Goal: Transaction & Acquisition: Purchase product/service

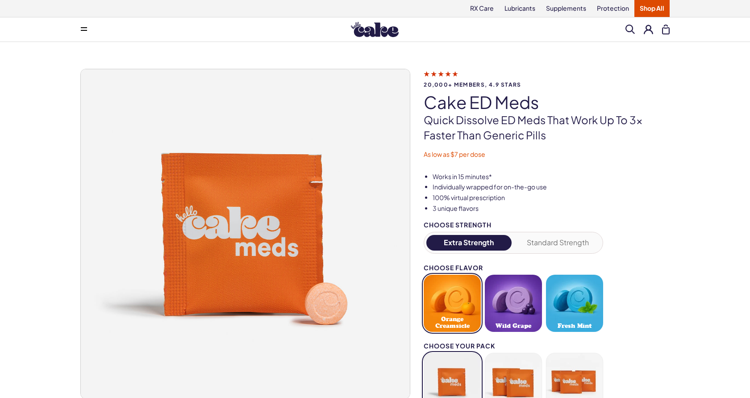
scroll to position [113, 0]
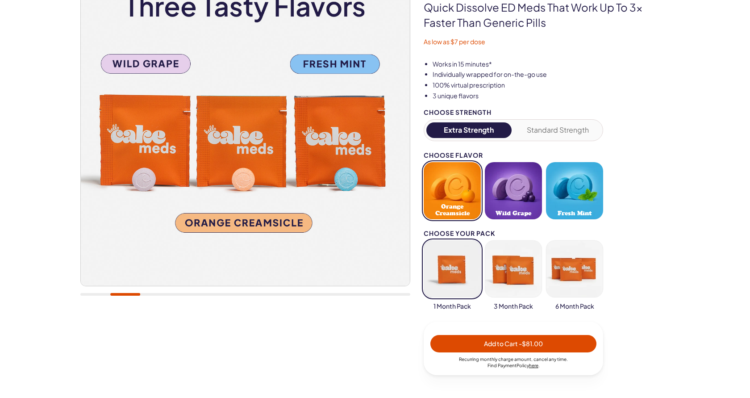
click at [590, 132] on button "Standard Strength" at bounding box center [558, 130] width 85 height 16
click at [499, 270] on button "button" at bounding box center [513, 268] width 57 height 57
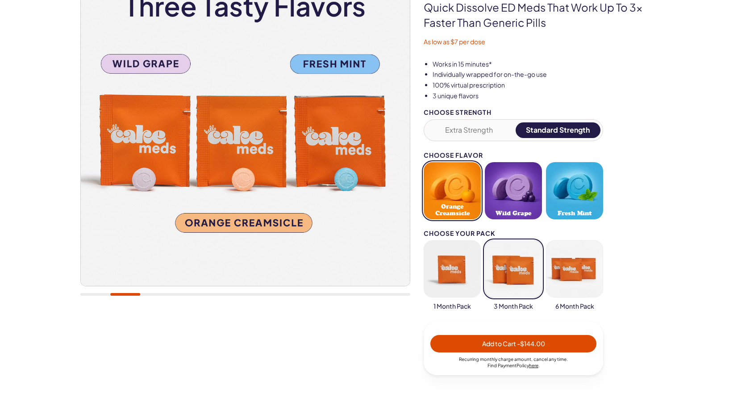
click at [579, 277] on button "button" at bounding box center [574, 268] width 57 height 57
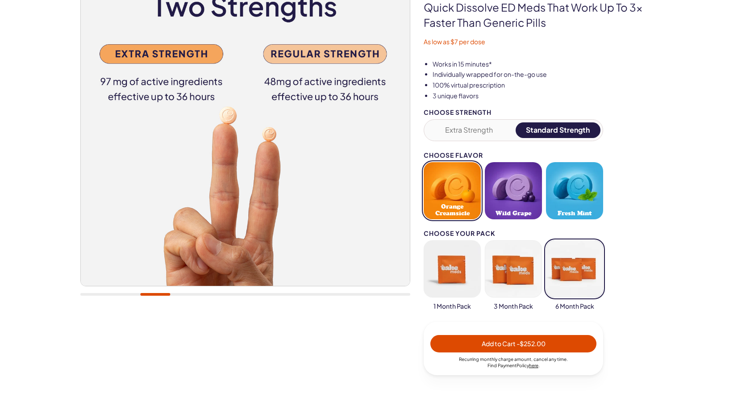
click at [558, 202] on button "Fresh Mint" at bounding box center [574, 190] width 57 height 57
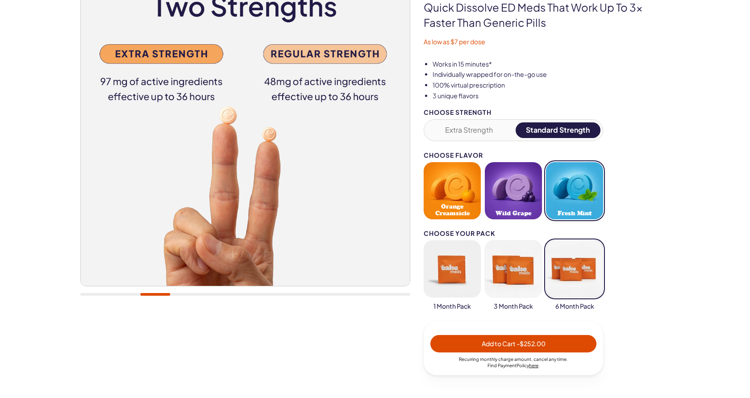
click at [523, 195] on button "Wild Grape" at bounding box center [513, 190] width 57 height 57
click at [448, 280] on button "button" at bounding box center [452, 268] width 57 height 57
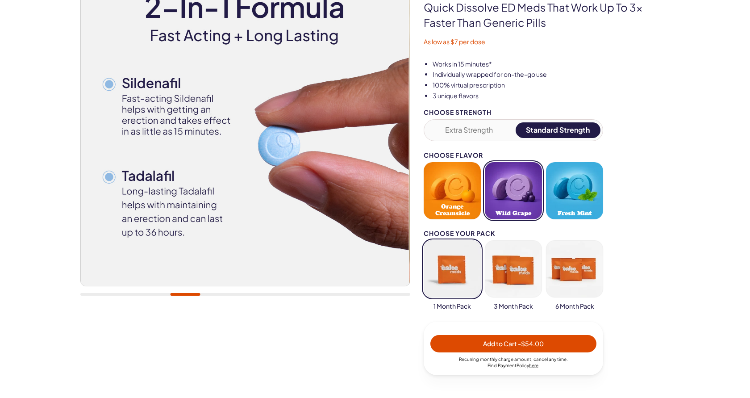
click at [527, 200] on button "Wild Grape" at bounding box center [513, 190] width 57 height 57
click at [573, 189] on button "Fresh Mint" at bounding box center [574, 190] width 57 height 57
click at [471, 130] on button "Extra Strength" at bounding box center [469, 130] width 85 height 16
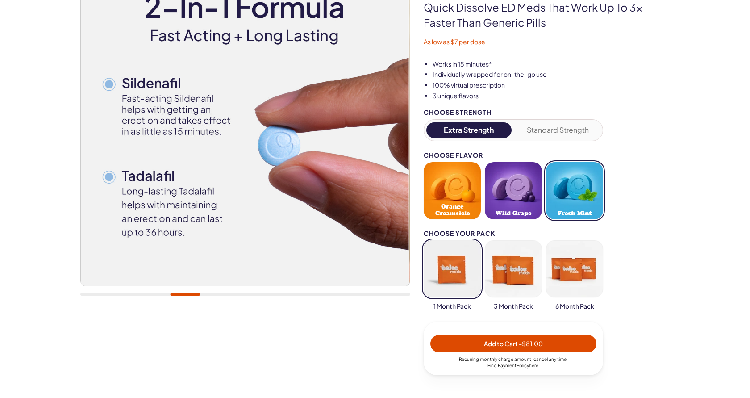
click at [524, 280] on button "button" at bounding box center [513, 268] width 57 height 57
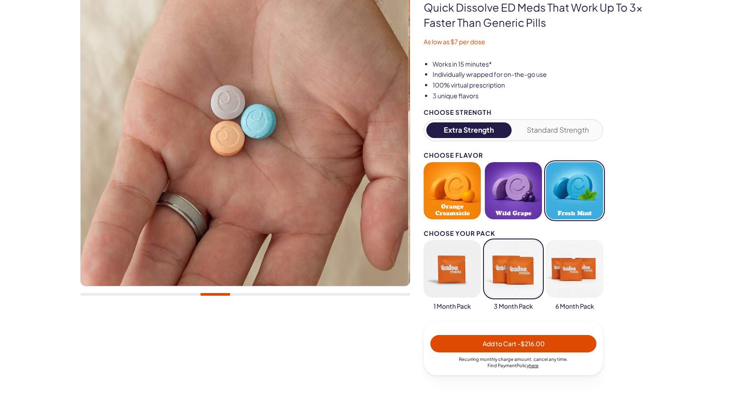
click at [576, 345] on span "Add to Cart - $216.00" at bounding box center [513, 344] width 155 height 10
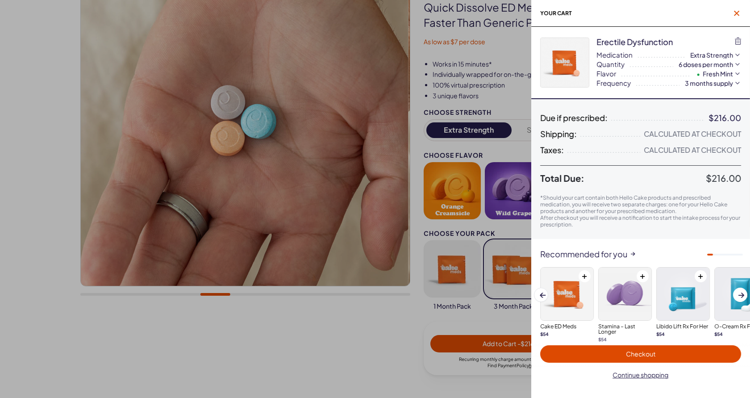
click at [737, 9] on span "button" at bounding box center [737, 13] width 9 height 9
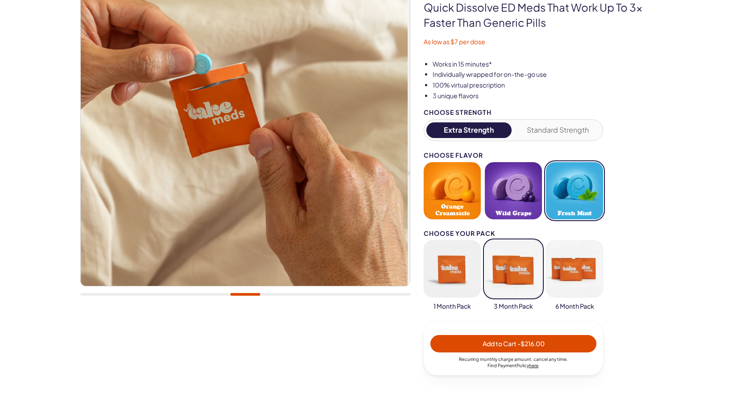
scroll to position [0, 0]
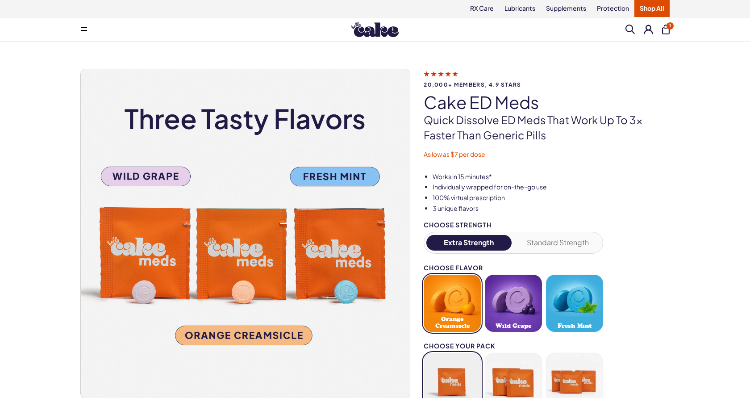
click at [670, 30] on div "Menu Him Her Everything Rx Care Rx For Him Cake ED Meds - To Go The Daily Chew …" at bounding box center [375, 30] width 643 height 18
click at [669, 29] on button "1" at bounding box center [666, 30] width 8 height 10
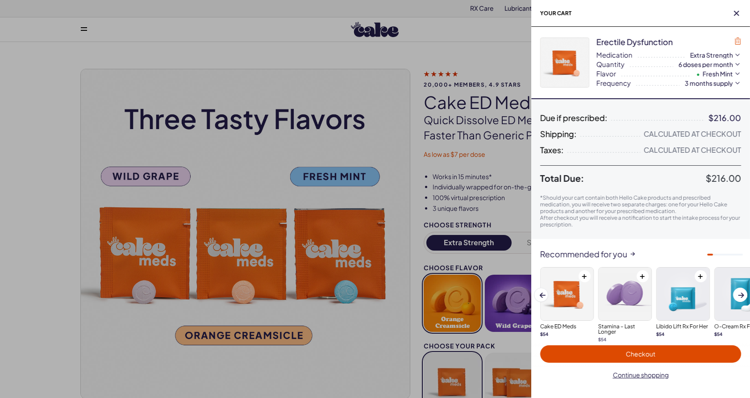
click at [739, 38] on icon "button" at bounding box center [738, 41] width 6 height 7
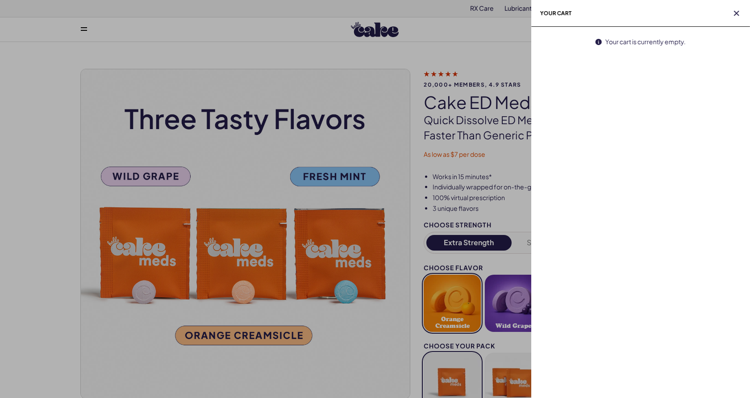
click at [512, 57] on div at bounding box center [375, 199] width 750 height 398
